Goal: Task Accomplishment & Management: Manage account settings

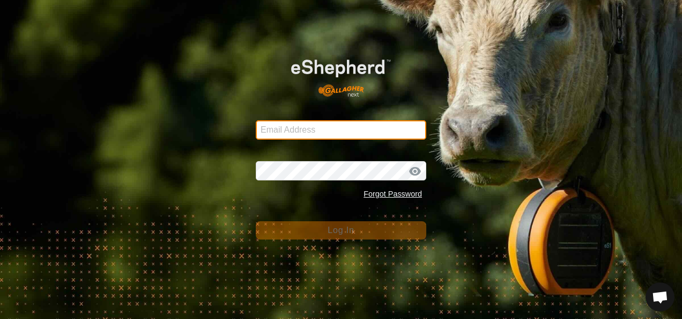
type input "[EMAIL_ADDRESS][DOMAIN_NAME]"
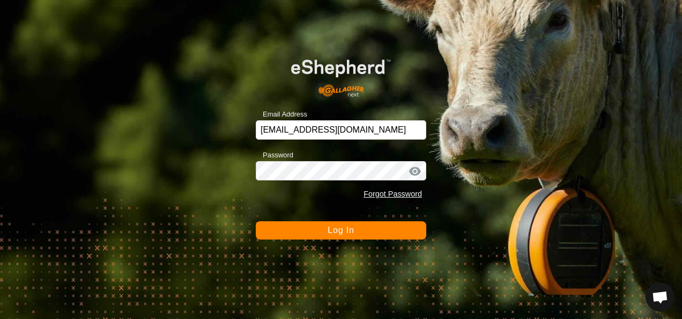
click at [349, 238] on button "Log In" at bounding box center [341, 230] width 171 height 18
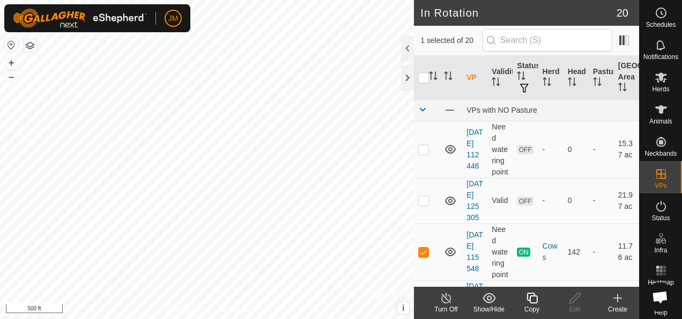
checkbox input "false"
checkbox input "true"
click at [576, 298] on icon at bounding box center [574, 297] width 11 height 11
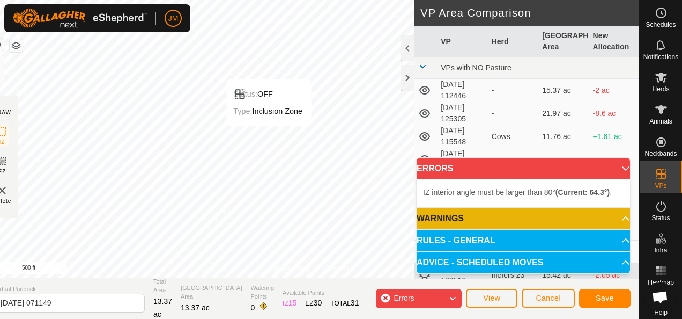
click at [288, 124] on div "Status: OFF Type: Inclusion Zone + – ⇧ i © Mapbox , © OpenStreetMap , Improve t…" at bounding box center [312, 139] width 653 height 278
click at [124, 285] on div "Privacy Policy Contact Us Status: OFF Type: Inclusion Zone + – ⇧ i © Mapbox , ©…" at bounding box center [312, 159] width 653 height 319
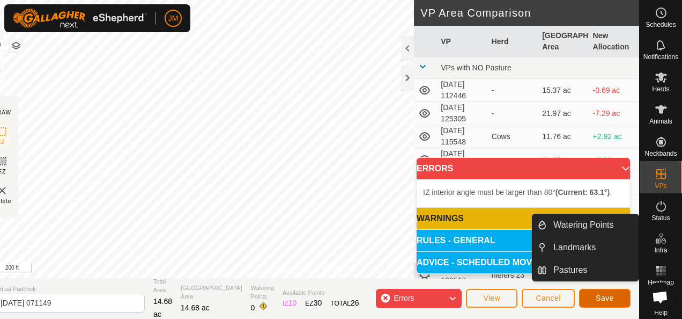
click at [615, 294] on button "Save" at bounding box center [604, 297] width 51 height 19
